Goal: Task Accomplishment & Management: Manage account settings

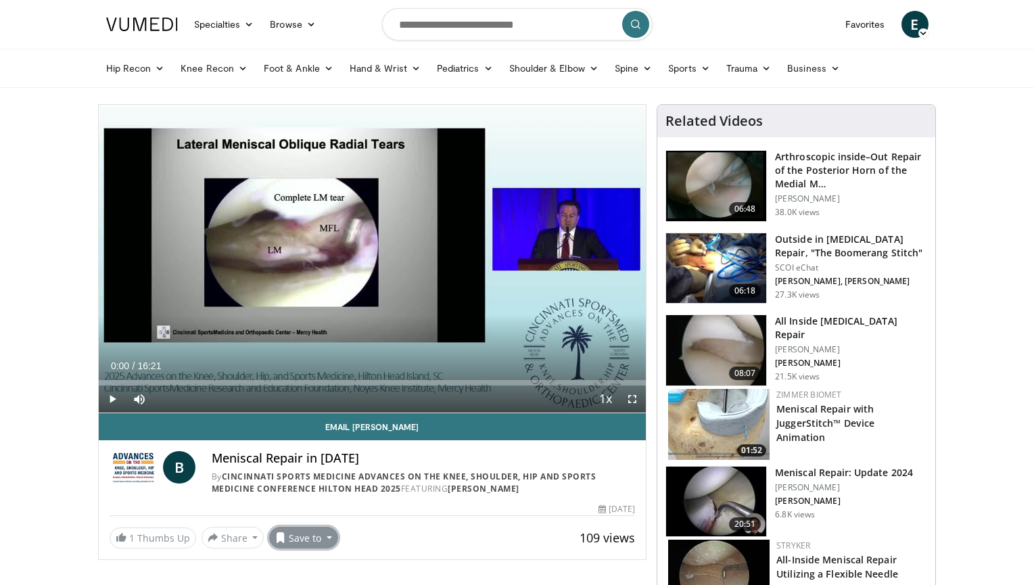
click at [305, 534] on button "Save to" at bounding box center [303, 538] width 69 height 22
click at [307, 508] on em "New Playlist" at bounding box center [314, 509] width 56 height 15
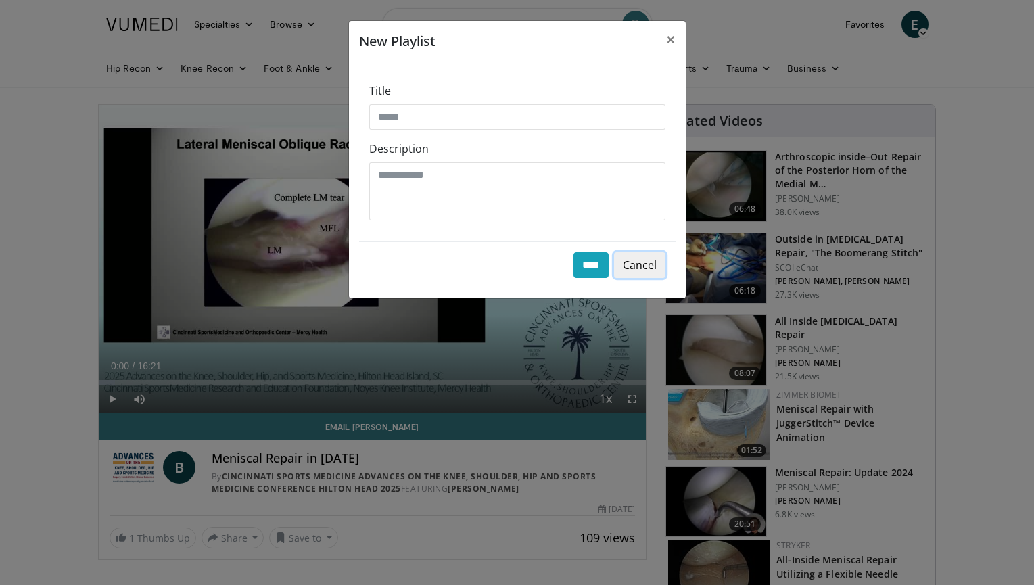
click at [645, 265] on button "Cancel" at bounding box center [639, 265] width 51 height 26
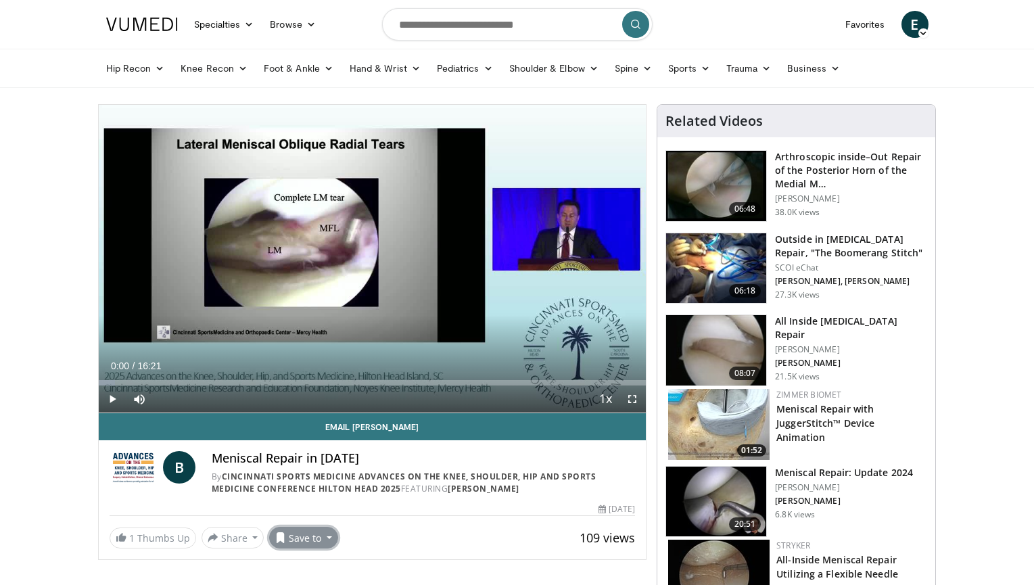
click at [303, 535] on button "Save to" at bounding box center [303, 538] width 69 height 22
click at [309, 477] on span "Add to Favorites" at bounding box center [327, 476] width 83 height 15
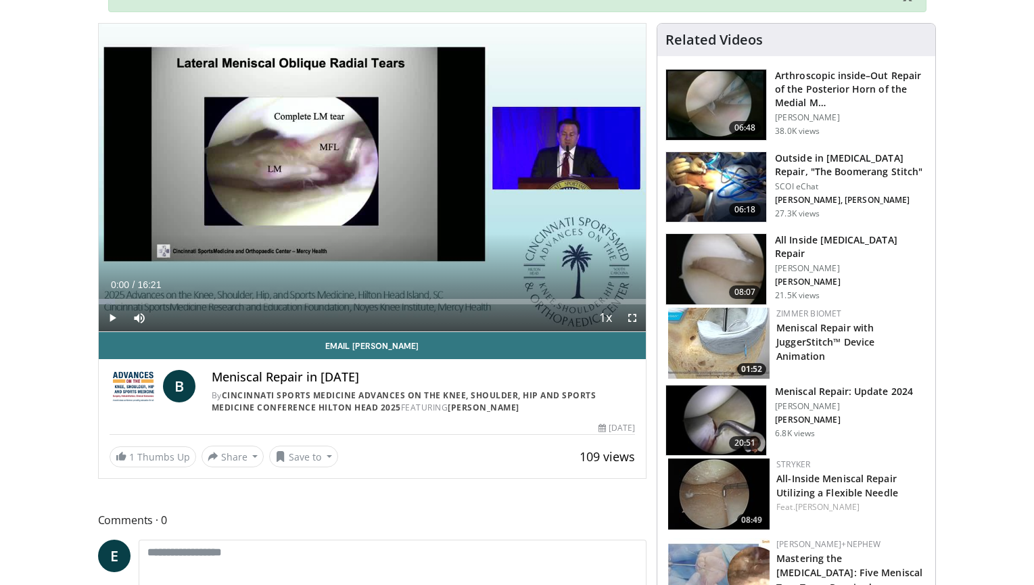
scroll to position [128, 0]
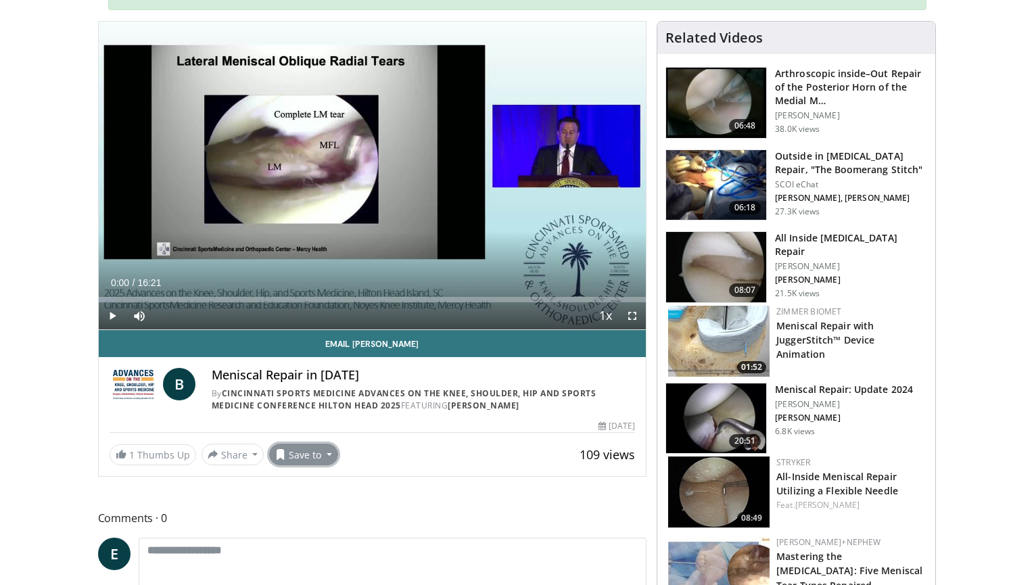
click at [306, 461] on button "Save to" at bounding box center [303, 455] width 69 height 22
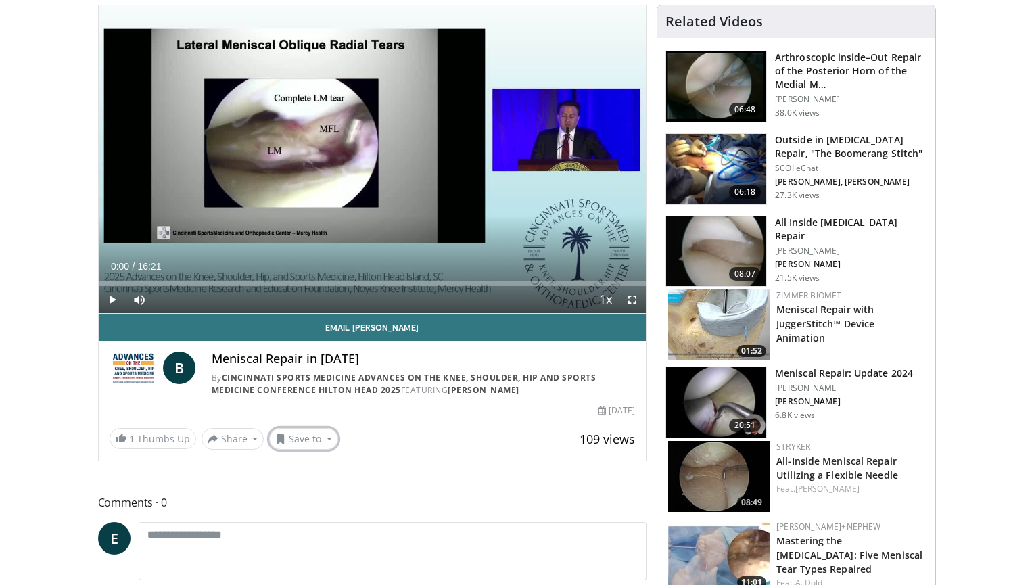
scroll to position [99, 0]
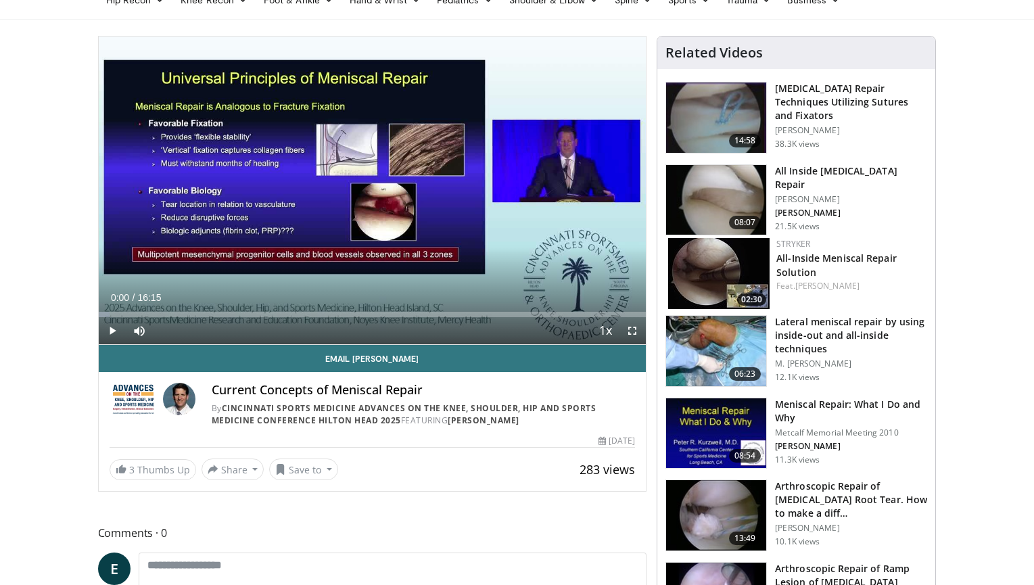
scroll to position [70, 0]
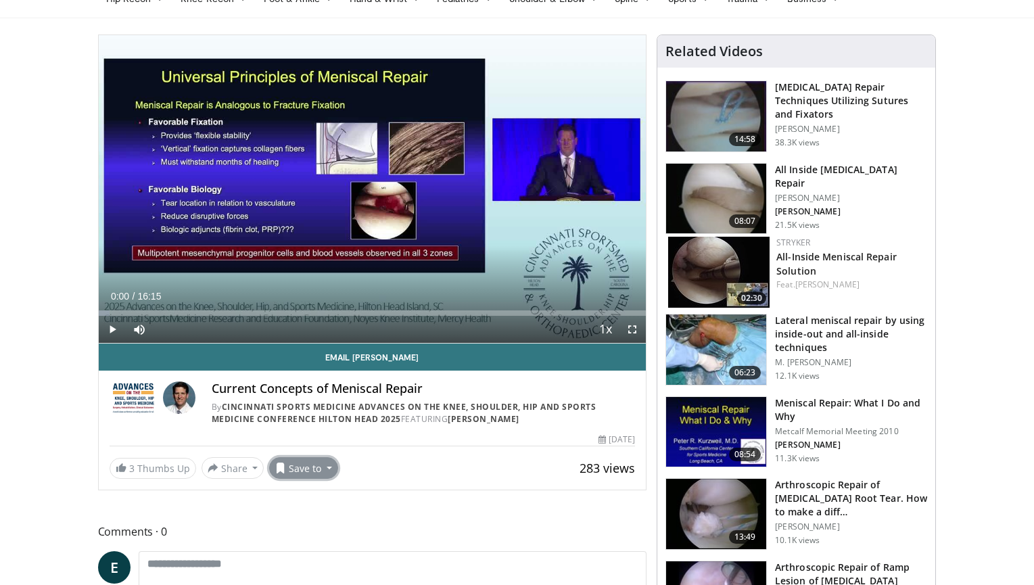
click at [313, 469] on button "Save to" at bounding box center [303, 468] width 69 height 22
click at [318, 497] on span "Add to Favorites" at bounding box center [327, 497] width 83 height 15
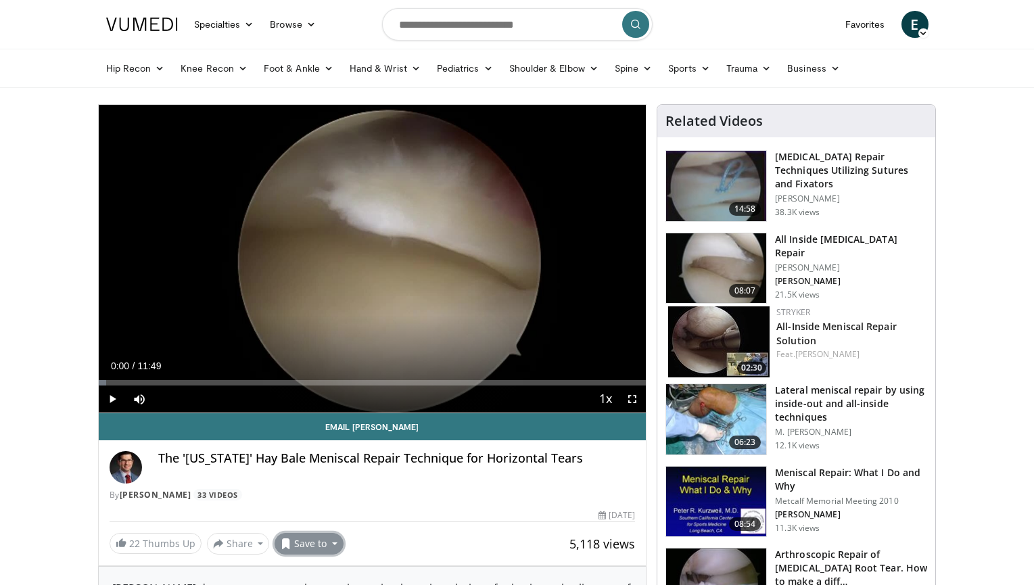
click at [306, 546] on button "Save to" at bounding box center [309, 544] width 69 height 22
click at [330, 483] on span "Add to Favorites" at bounding box center [332, 482] width 83 height 15
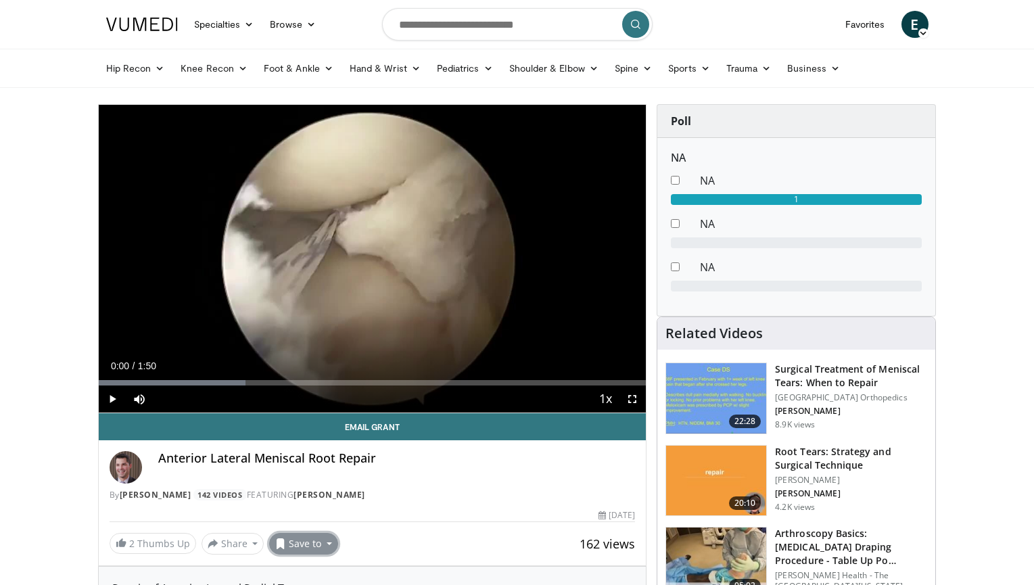
click at [303, 542] on button "Save to" at bounding box center [303, 544] width 69 height 22
click at [314, 483] on span "Add to Favorites" at bounding box center [327, 482] width 83 height 15
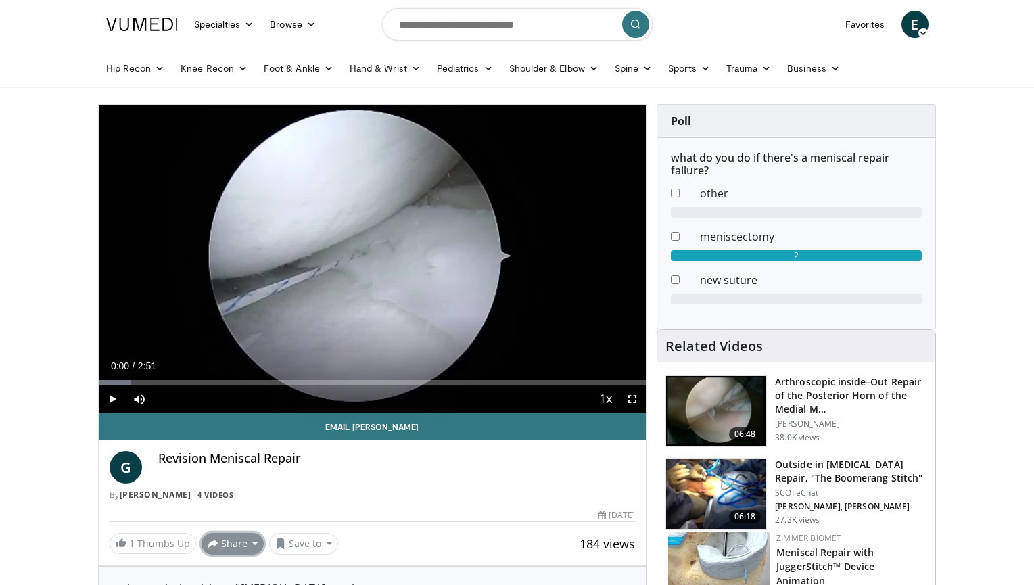
click at [239, 545] on button "Share" at bounding box center [233, 544] width 63 height 22
click at [307, 540] on button "Save to" at bounding box center [303, 544] width 69 height 22
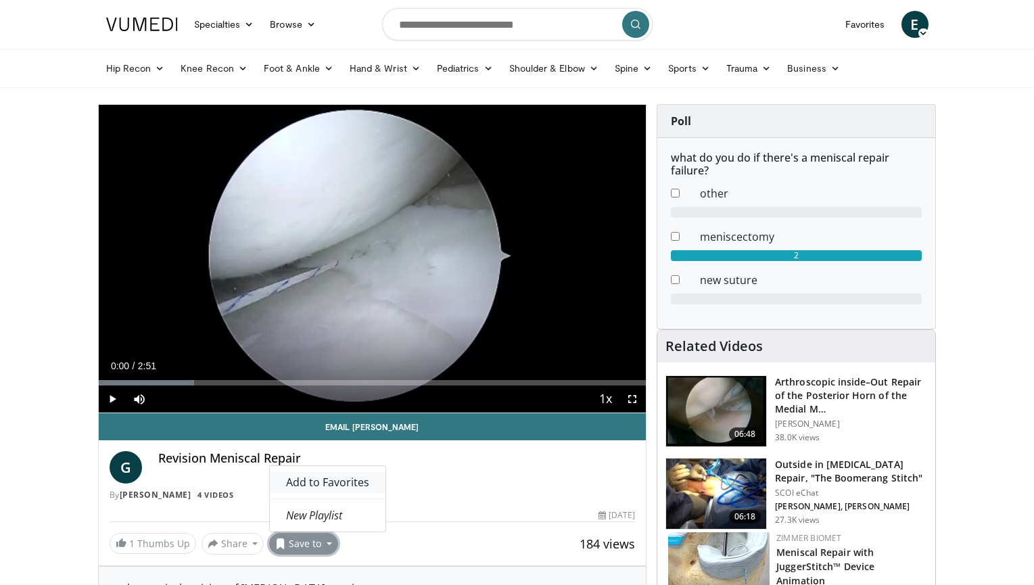
click at [319, 479] on span "Add to Favorites" at bounding box center [327, 482] width 83 height 15
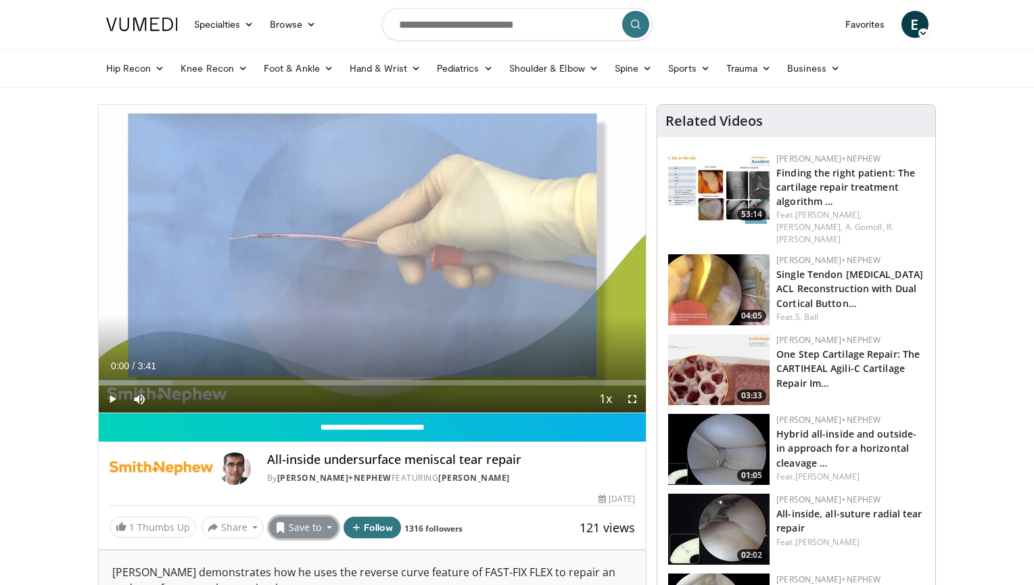
click at [311, 534] on button "Save to" at bounding box center [303, 528] width 69 height 22
click at [312, 469] on span "Add to Favorites" at bounding box center [327, 466] width 83 height 15
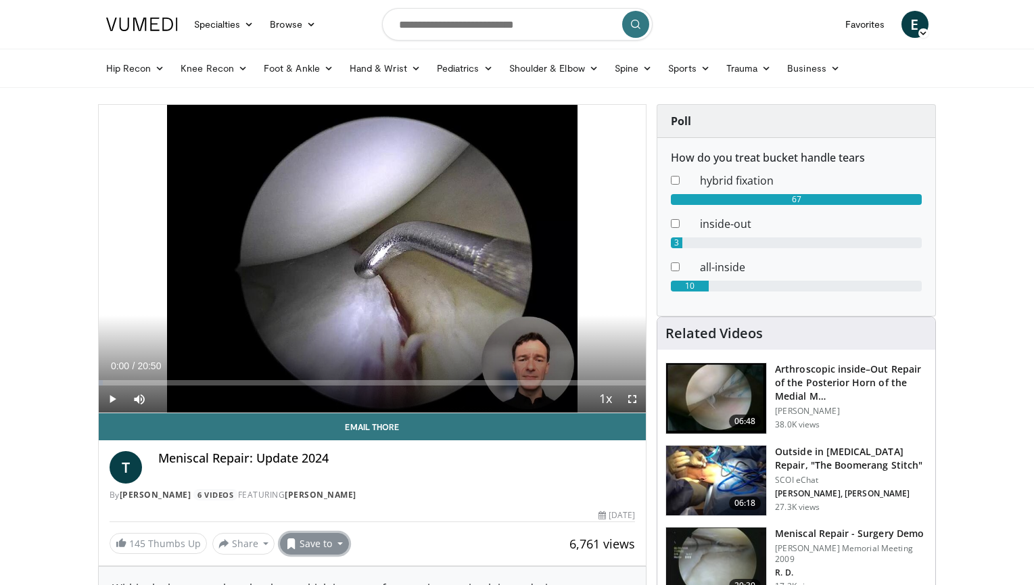
click at [329, 551] on button "Save to" at bounding box center [314, 544] width 69 height 22
click at [329, 486] on span "Add to Favorites" at bounding box center [338, 482] width 83 height 15
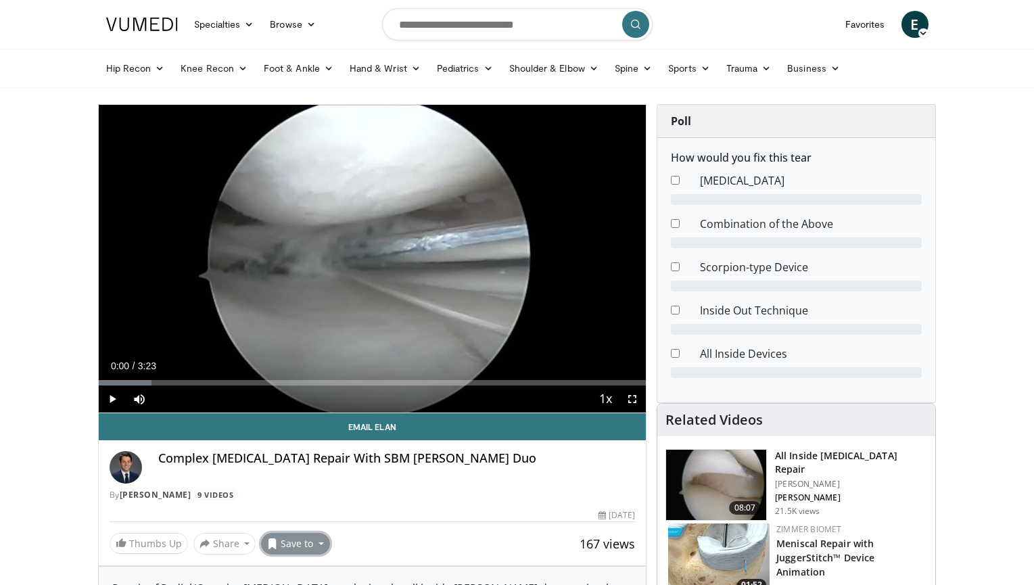
click at [308, 544] on button "Save to" at bounding box center [295, 544] width 69 height 22
click at [303, 481] on span "Add to Favorites" at bounding box center [319, 482] width 83 height 15
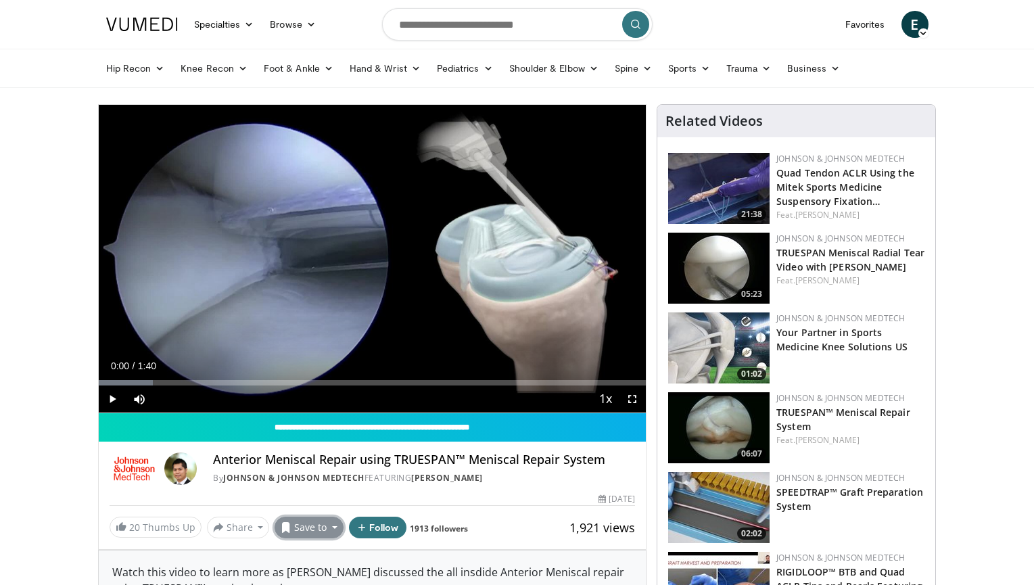
click at [323, 529] on button "Save to" at bounding box center [309, 528] width 69 height 22
click at [326, 469] on span "Add to Favorites" at bounding box center [332, 466] width 83 height 15
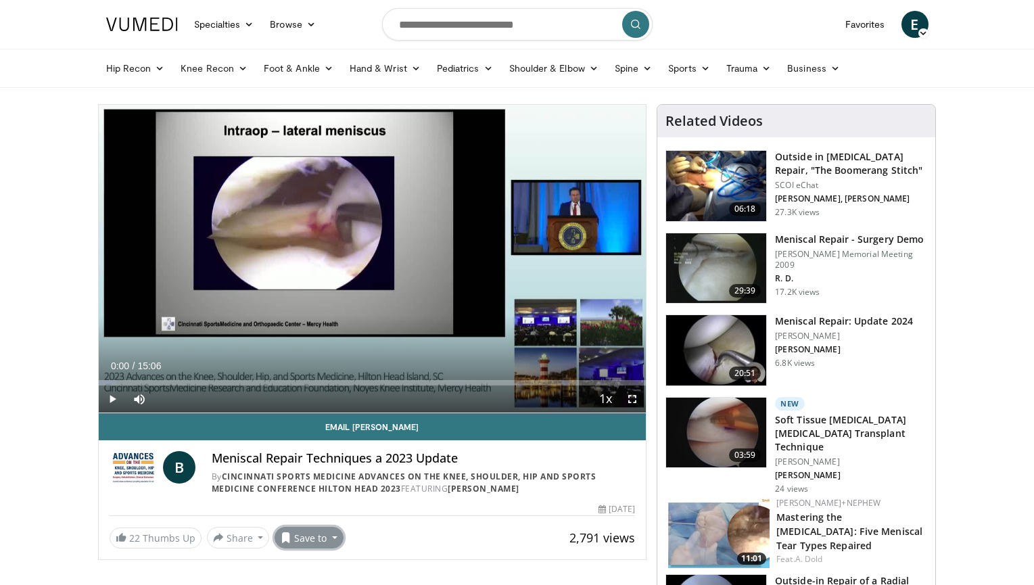
click at [323, 540] on button "Save to" at bounding box center [309, 538] width 69 height 22
click at [318, 477] on span "Add to Favorites" at bounding box center [332, 476] width 83 height 15
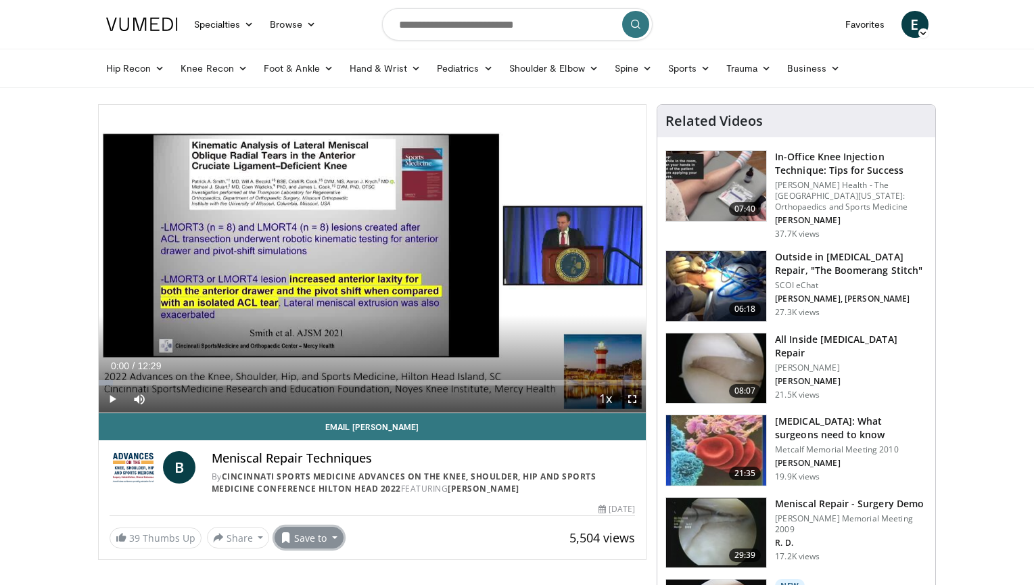
click at [325, 535] on button "Save to" at bounding box center [309, 538] width 69 height 22
click at [338, 477] on span "Add to Favorites" at bounding box center [332, 476] width 83 height 15
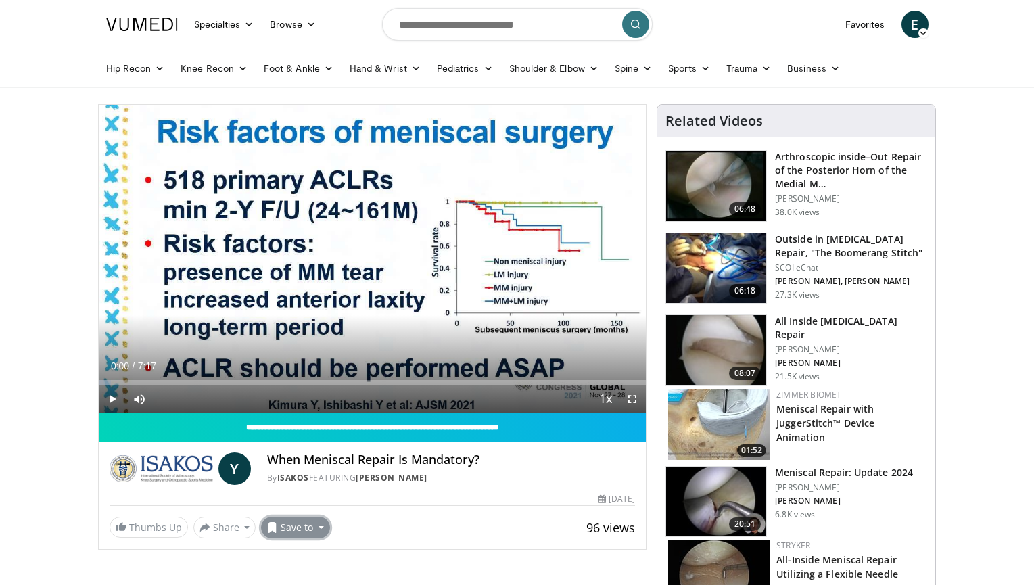
click at [306, 528] on button "Save to" at bounding box center [295, 528] width 69 height 22
click at [321, 470] on span "Add to Favorites" at bounding box center [319, 466] width 83 height 15
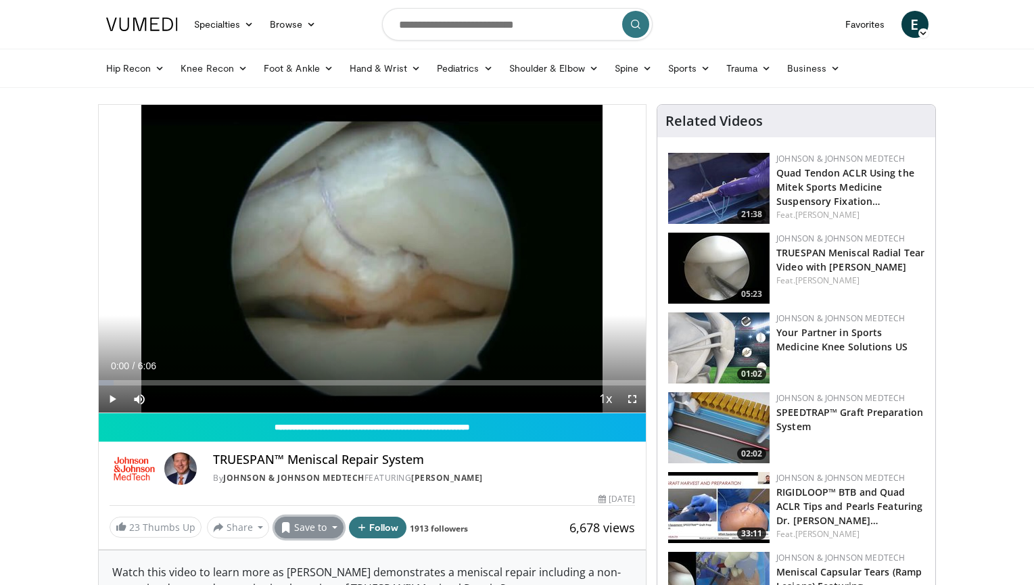
click at [319, 527] on button "Save to" at bounding box center [309, 528] width 69 height 22
click at [319, 467] on span "Add to Favorites" at bounding box center [332, 466] width 83 height 15
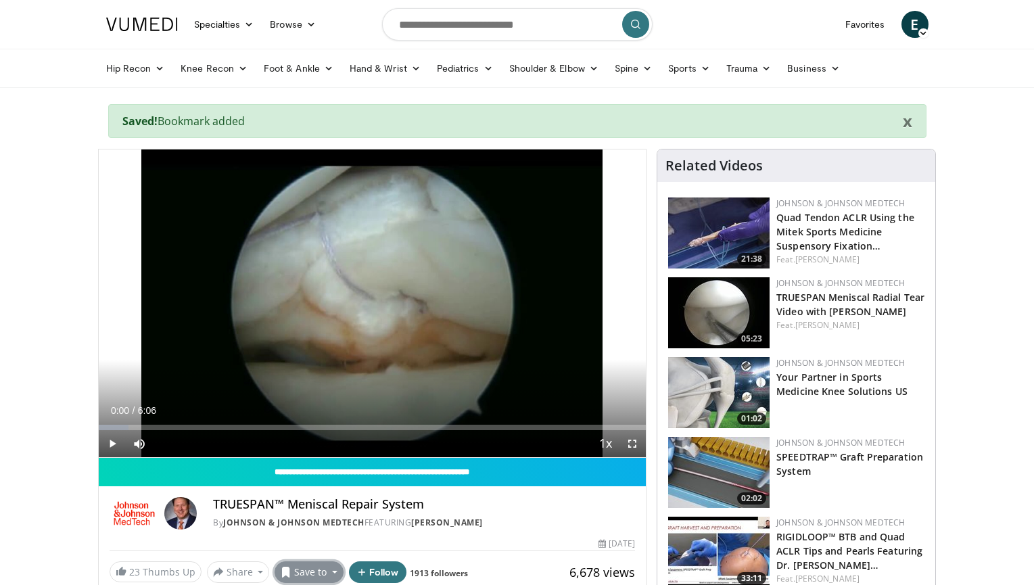
click at [315, 572] on button "Save to" at bounding box center [309, 572] width 69 height 22
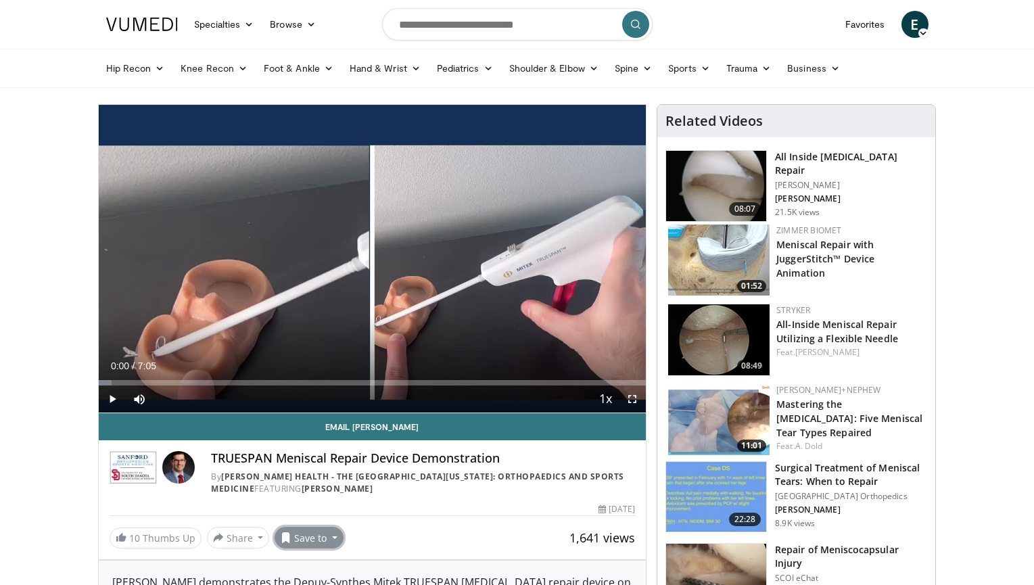
click at [306, 536] on button "Save to" at bounding box center [309, 538] width 69 height 22
click at [310, 476] on span "Add to Favorites" at bounding box center [332, 476] width 83 height 15
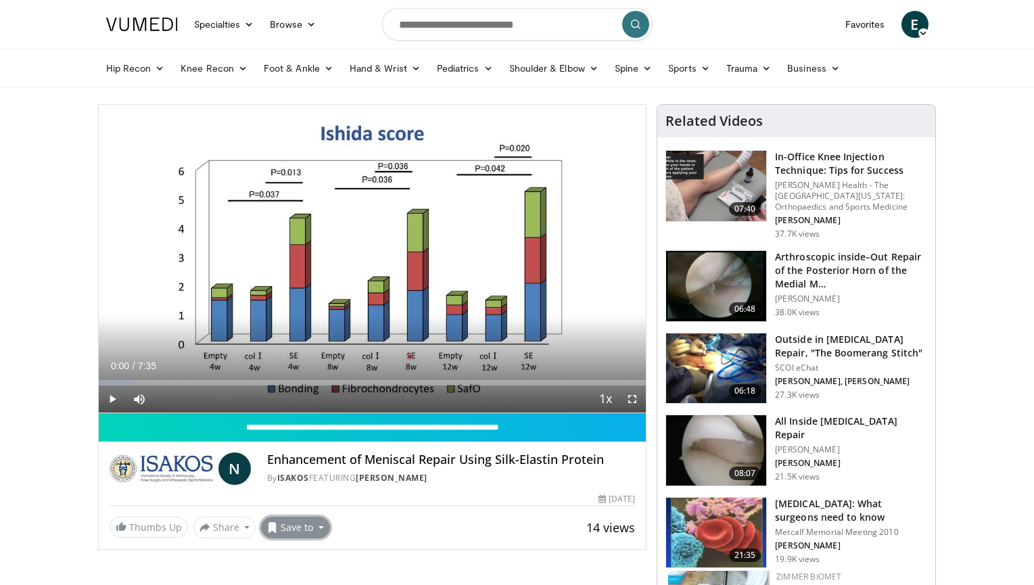
click at [299, 529] on button "Save to" at bounding box center [295, 528] width 69 height 22
click at [318, 467] on span "Add to Favorites" at bounding box center [319, 466] width 83 height 15
